Goal: Transaction & Acquisition: Book appointment/travel/reservation

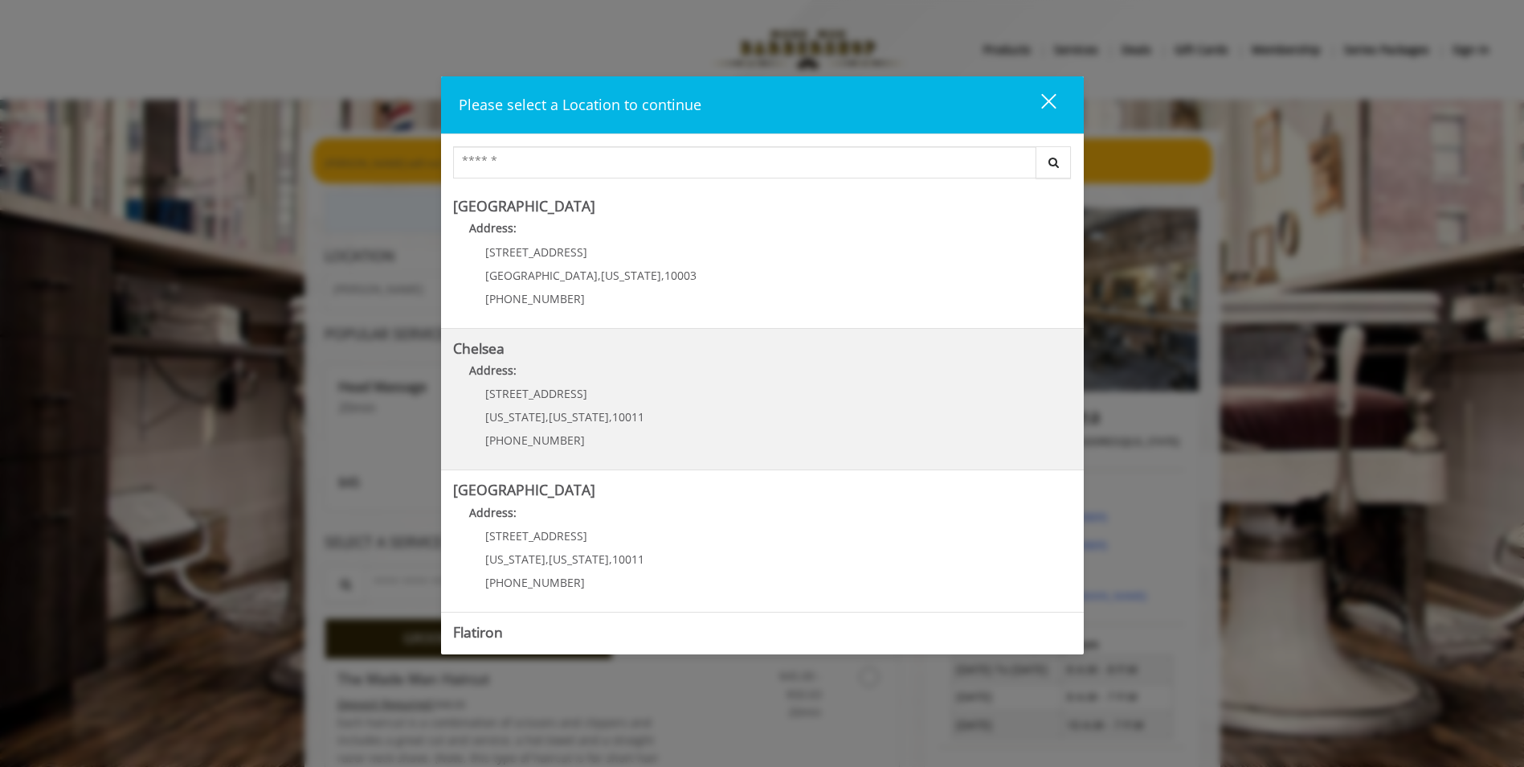
click at [651, 433] on link "Chelsea Address: [STREET_ADDRESS][US_STATE][US_STATE] (917) 639-3902" at bounding box center [762, 399] width 619 height 117
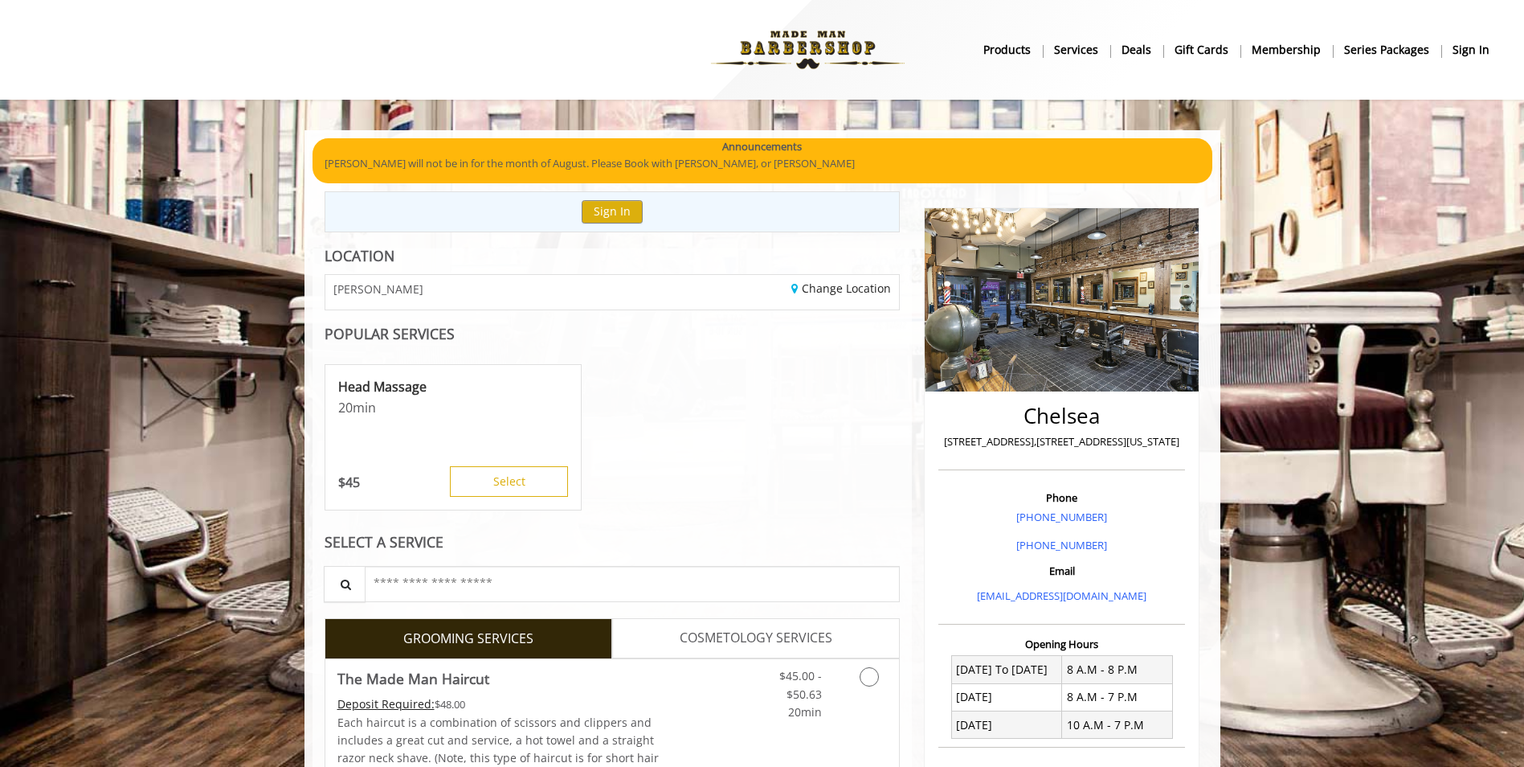
scroll to position [51, 0]
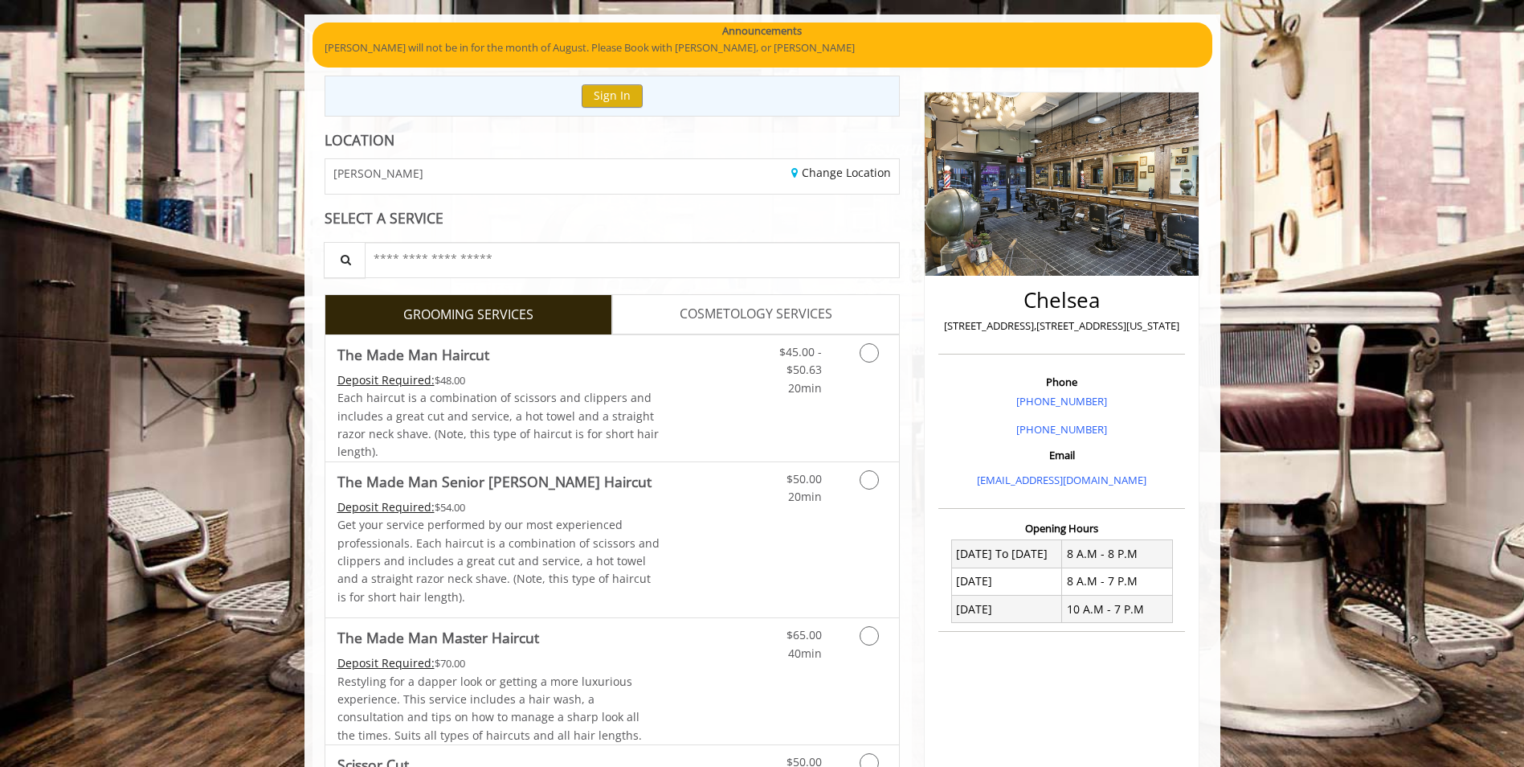
scroll to position [276, 0]
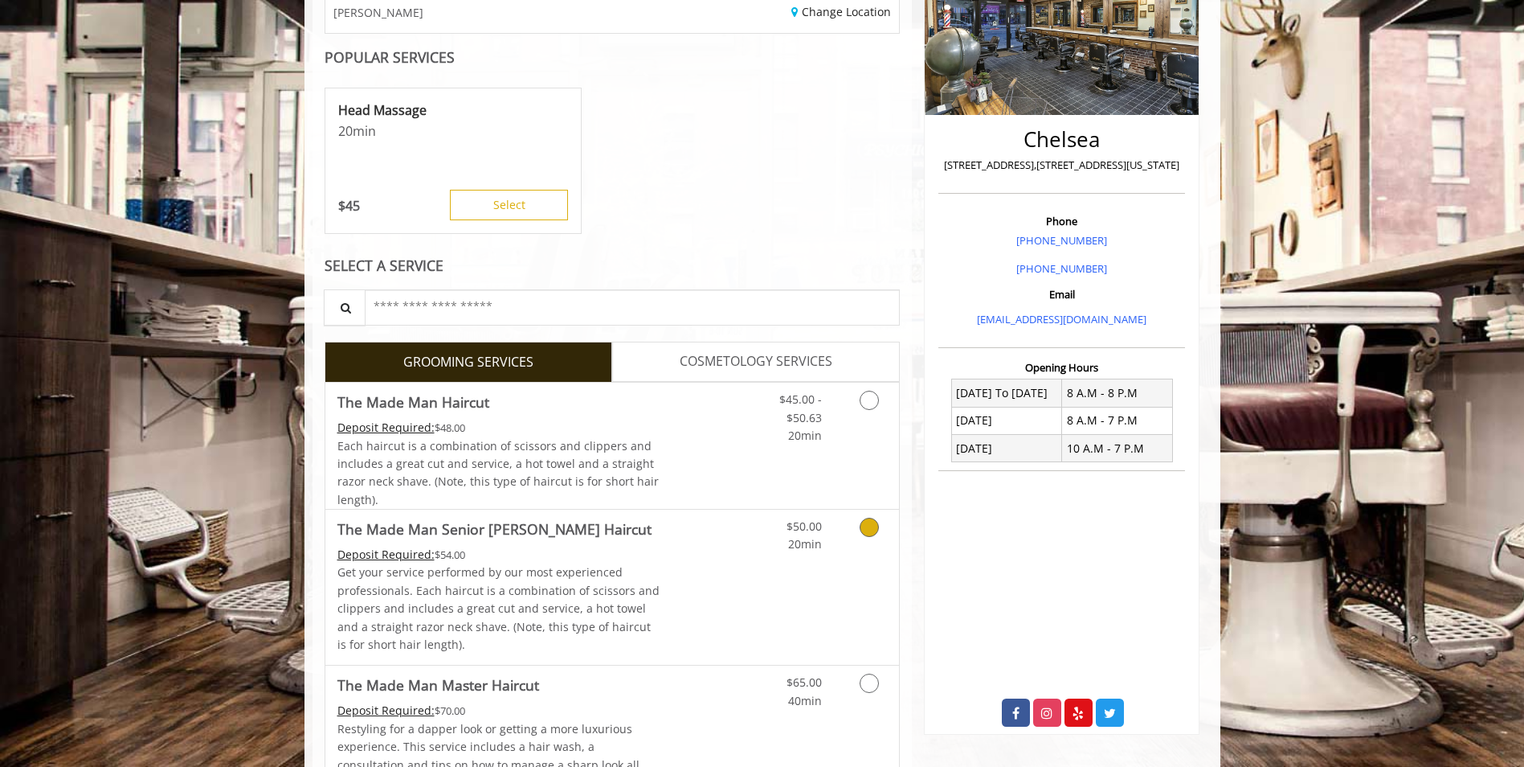
click at [849, 520] on link "Grooming services" at bounding box center [866, 531] width 41 height 44
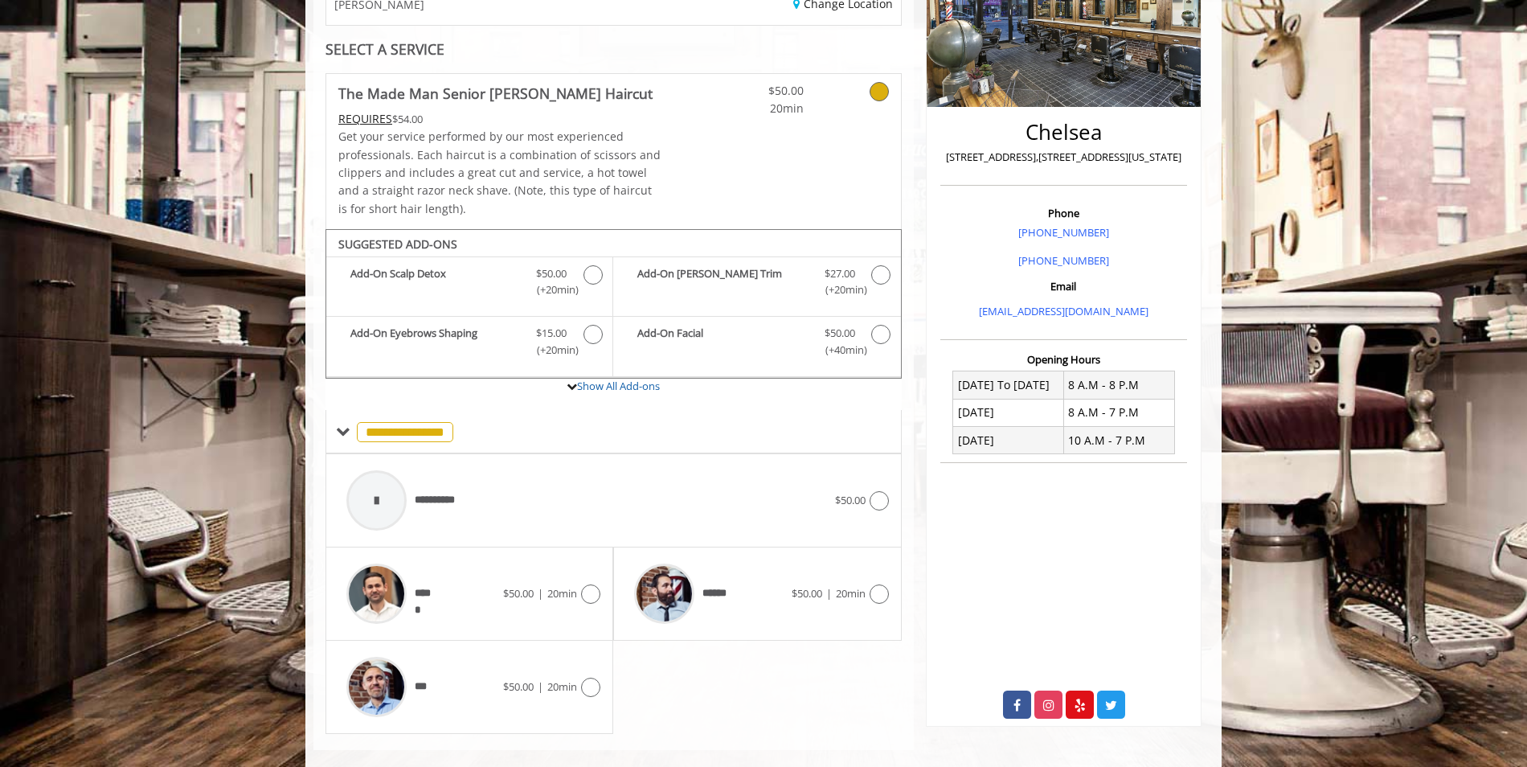
scroll to position [308, 0]
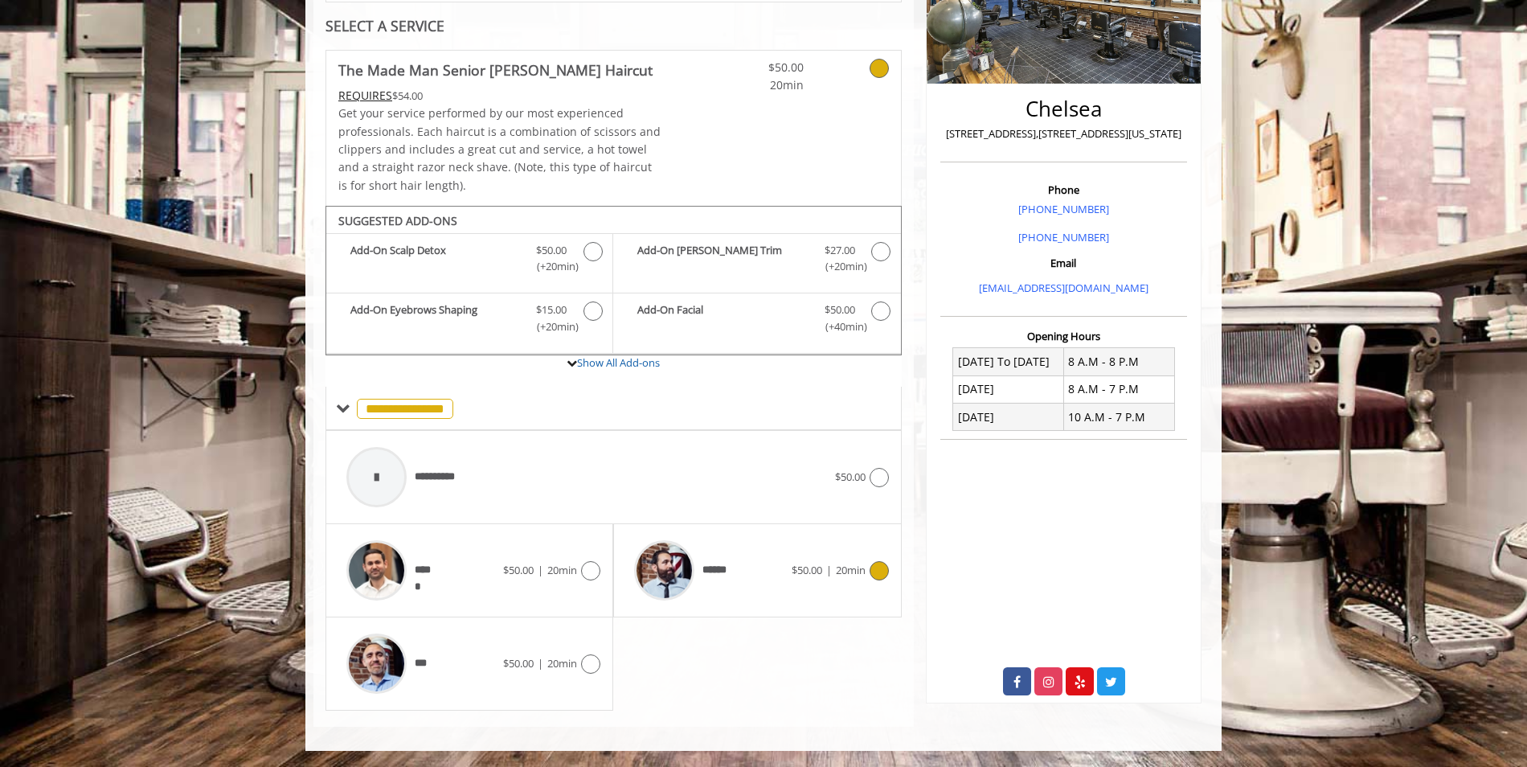
click at [723, 572] on span "******" at bounding box center [717, 570] width 31 height 17
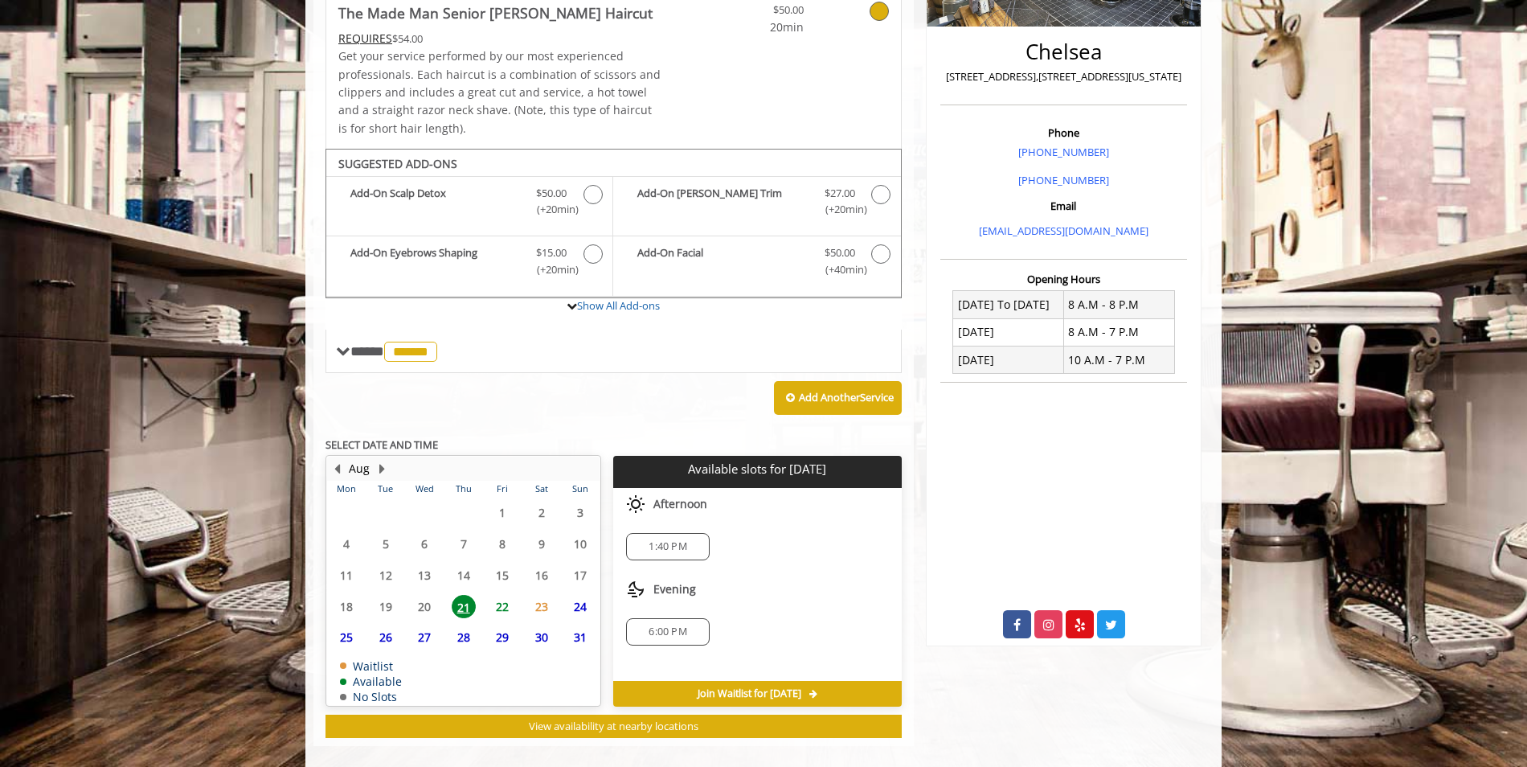
scroll to position [384, 0]
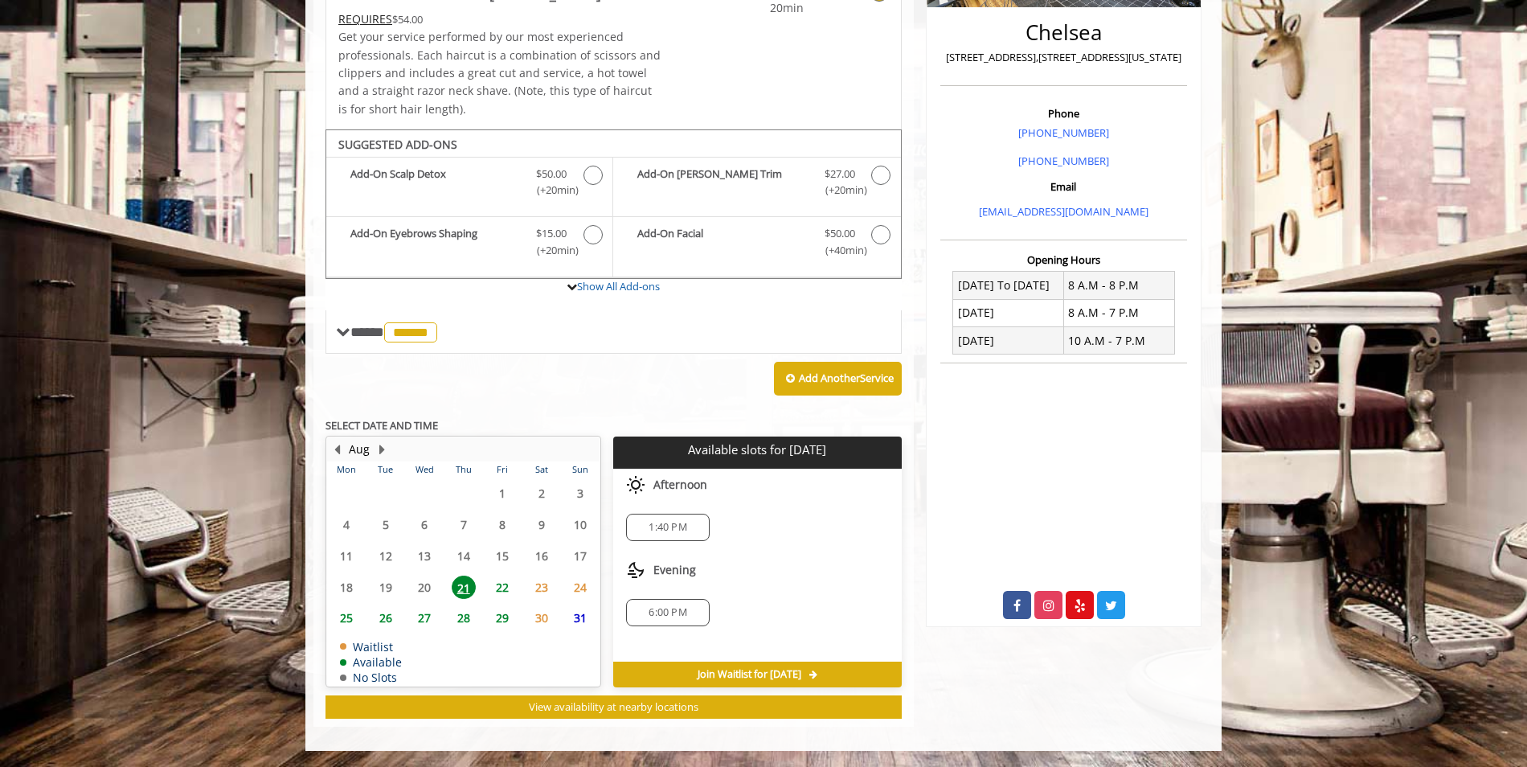
click at [508, 587] on span "22" at bounding box center [502, 586] width 24 height 23
